Goal: Task Accomplishment & Management: Manage account settings

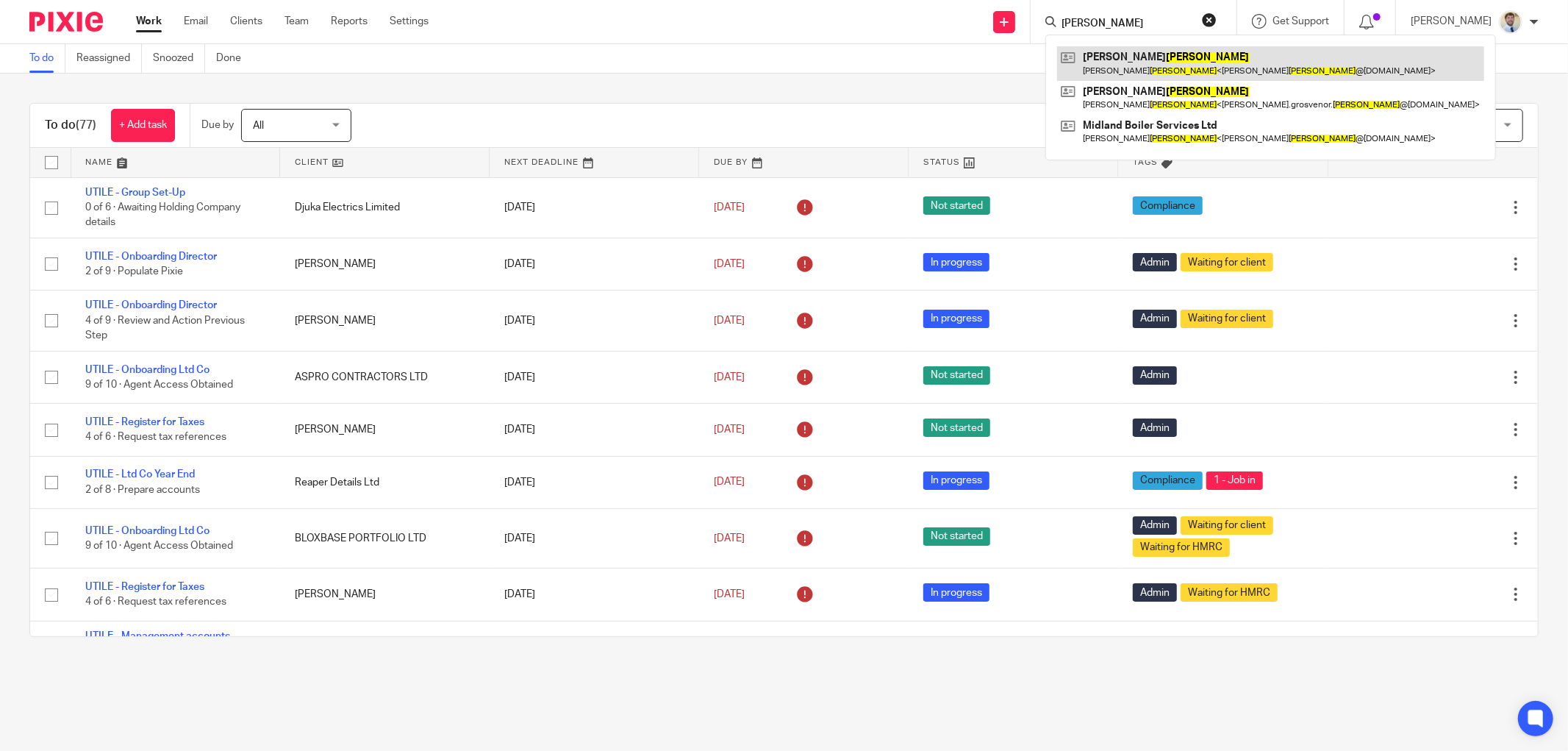
type input "SMITH"
click at [1118, 60] on link at bounding box center [1270, 63] width 427 height 34
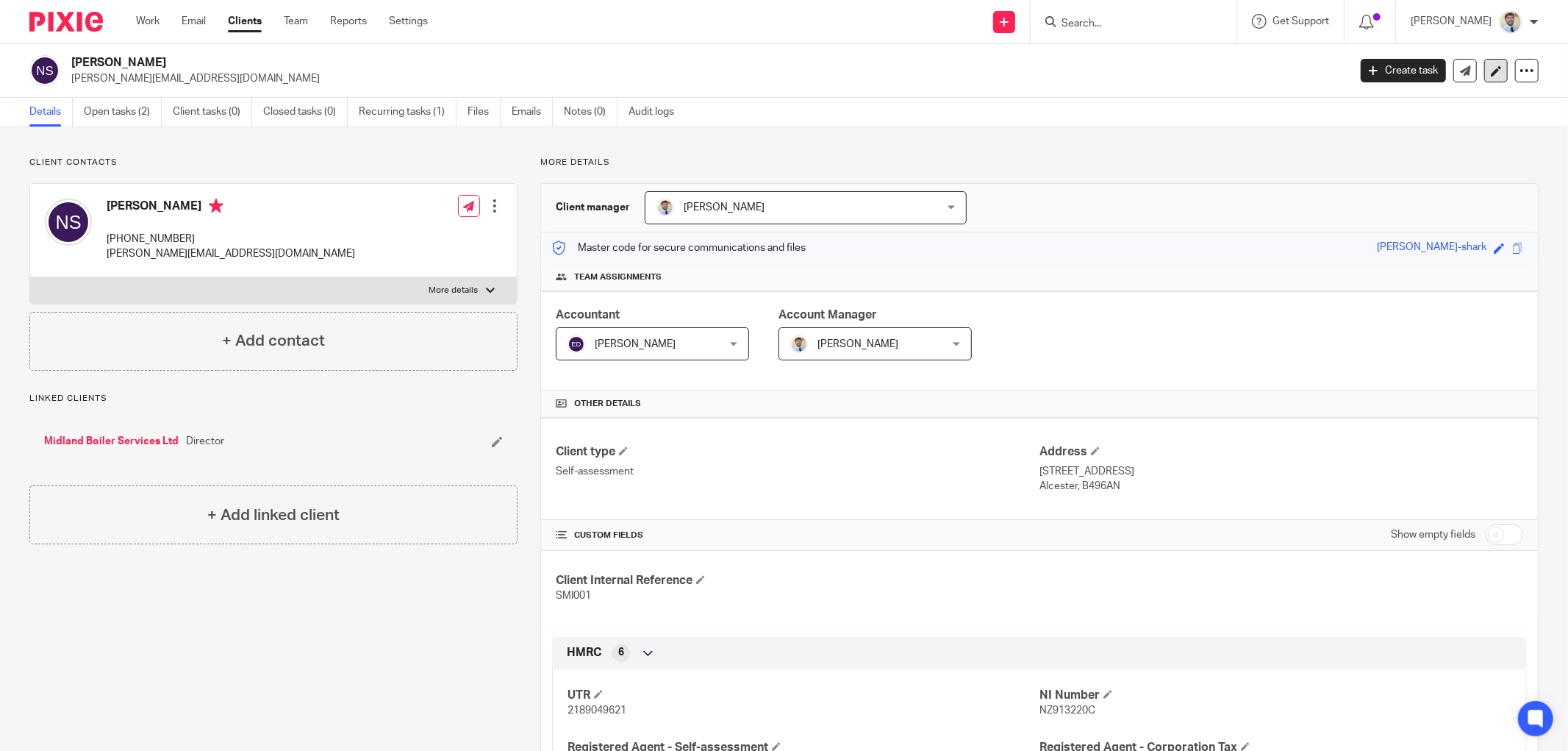
click at [1484, 74] on link at bounding box center [1495, 70] width 23 height 23
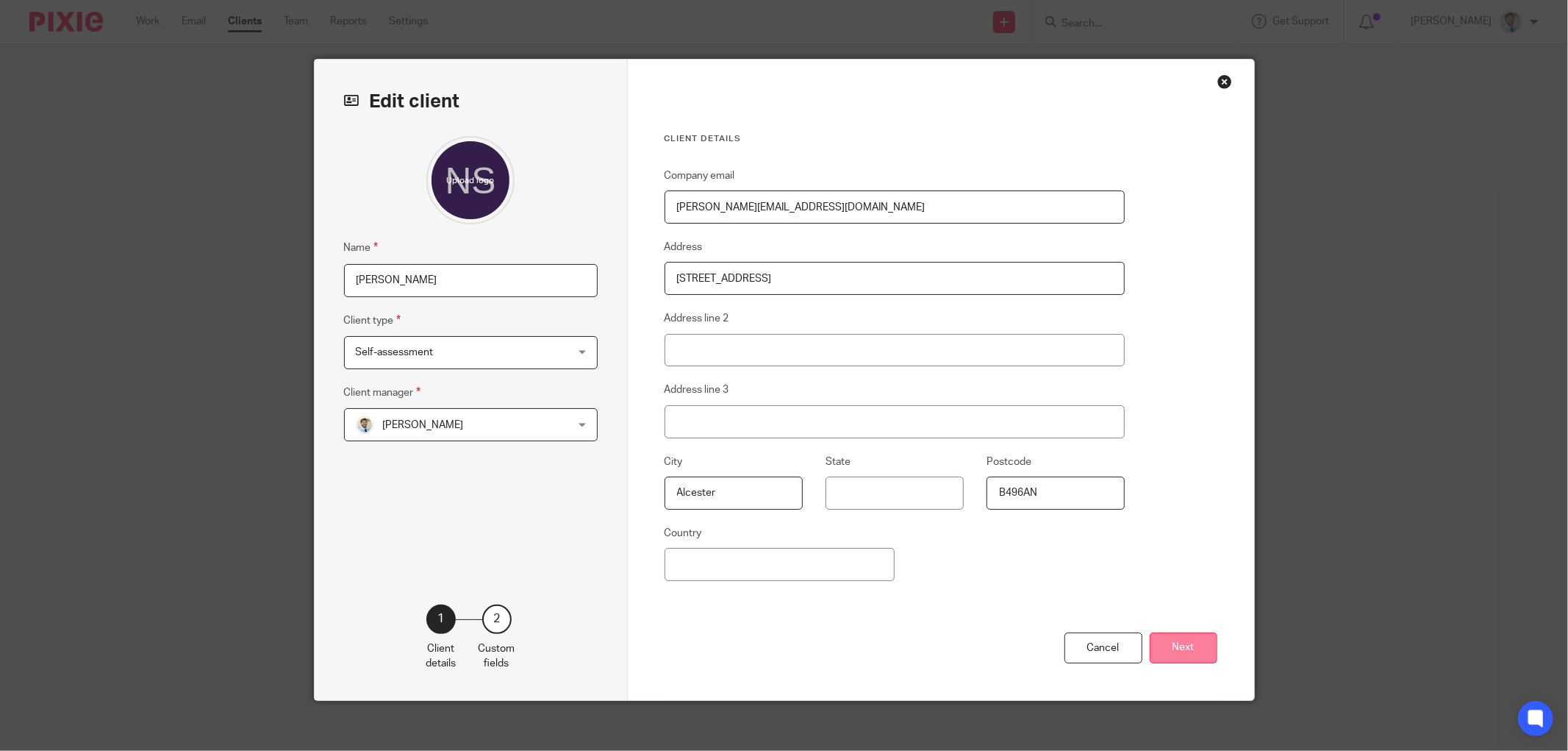
click at [1196, 657] on button "Next" at bounding box center [1183, 649] width 68 height 32
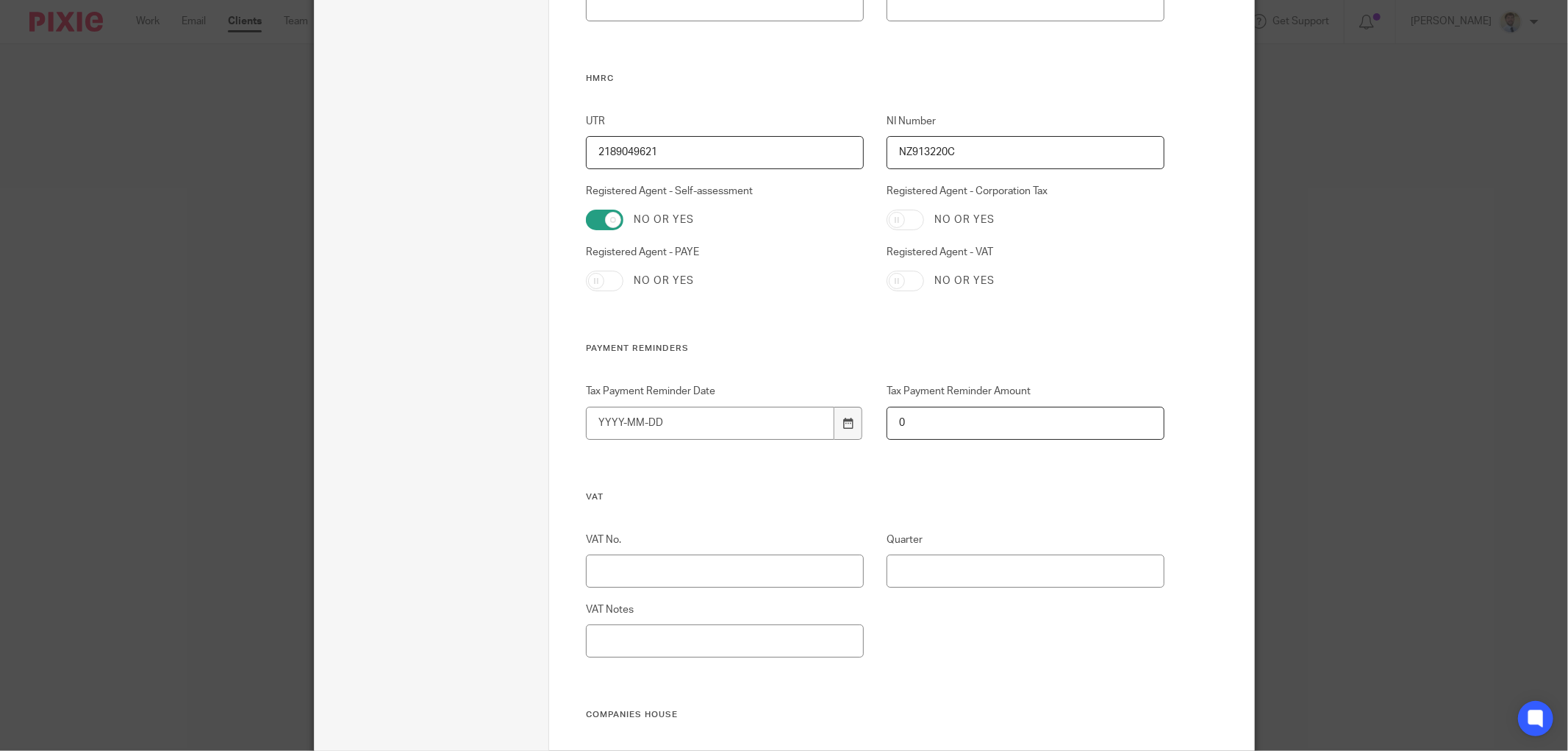
scroll to position [327, 0]
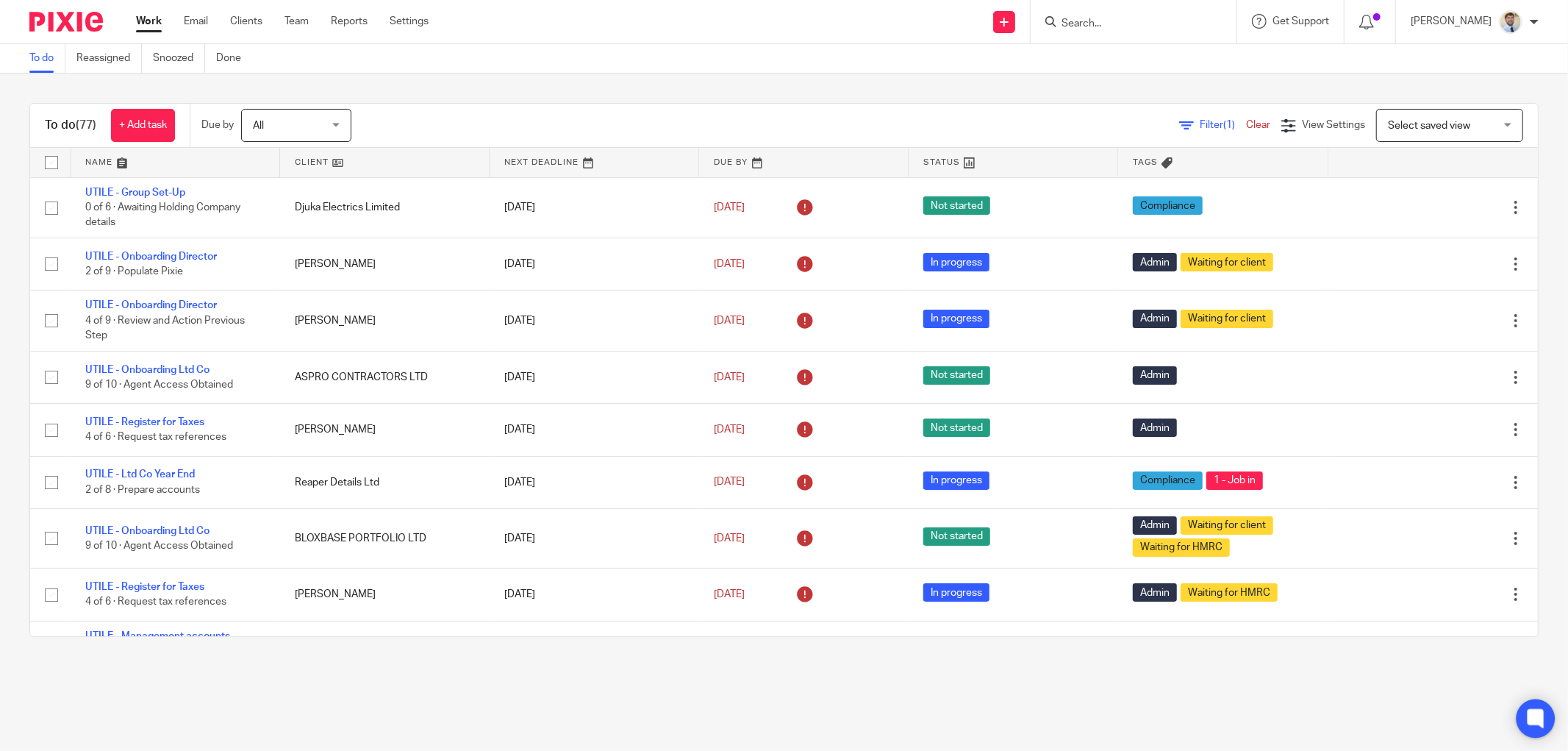
click at [1529, 708] on icon at bounding box center [1536, 719] width 24 height 24
